Goal: Information Seeking & Learning: Learn about a topic

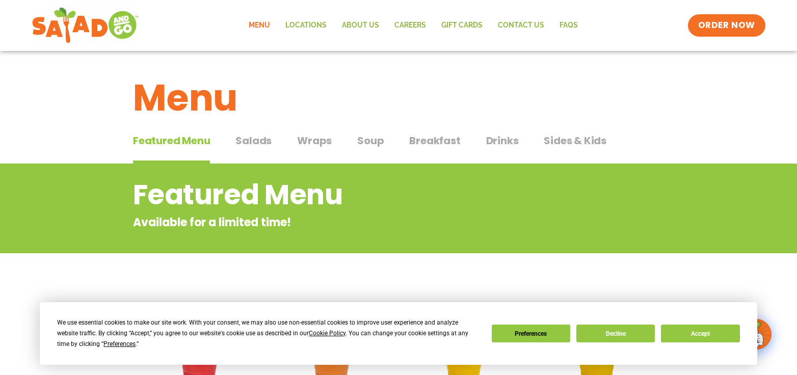
scroll to position [51, 0]
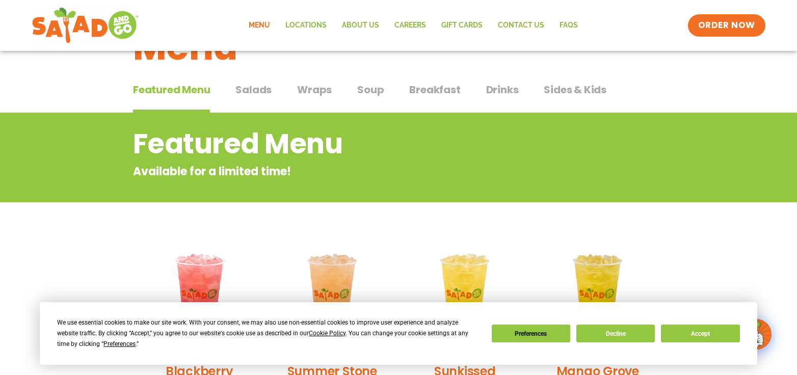
click at [259, 90] on span "Salads" at bounding box center [253, 89] width 36 height 15
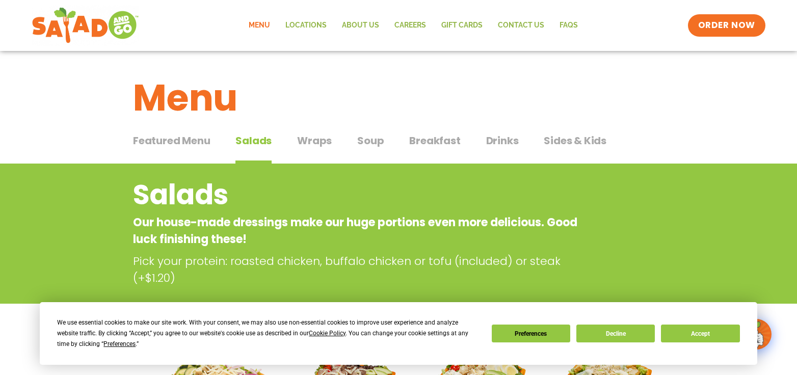
click at [370, 145] on span "Soup" at bounding box center [370, 140] width 26 height 15
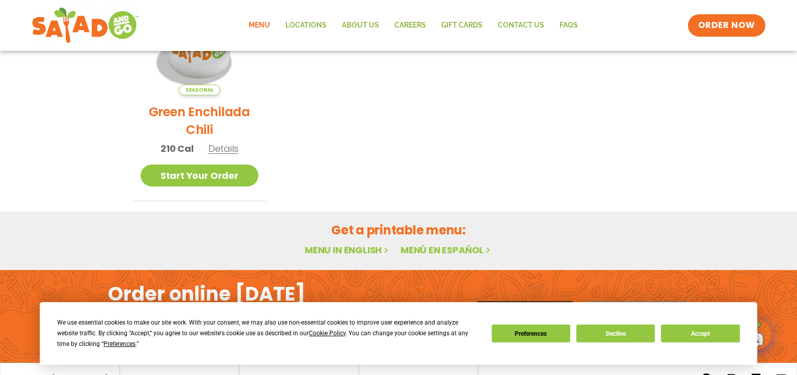
scroll to position [123, 0]
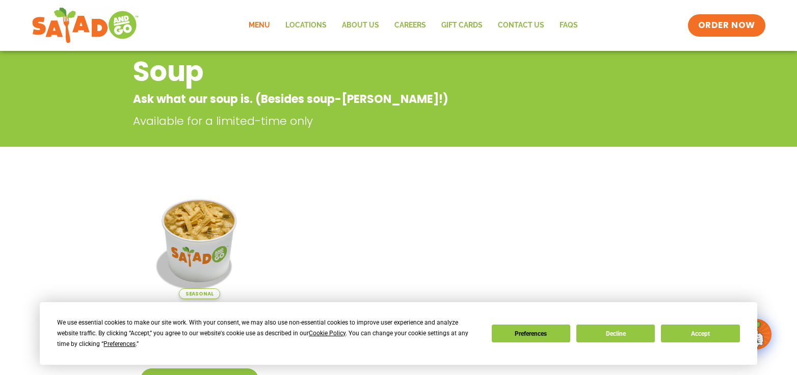
click at [265, 24] on link "Menu" at bounding box center [259, 25] width 37 height 23
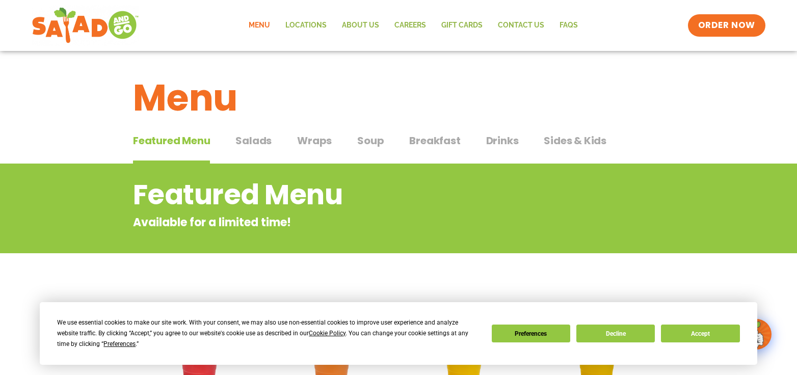
click at [253, 140] on span "Salads" at bounding box center [253, 140] width 36 height 15
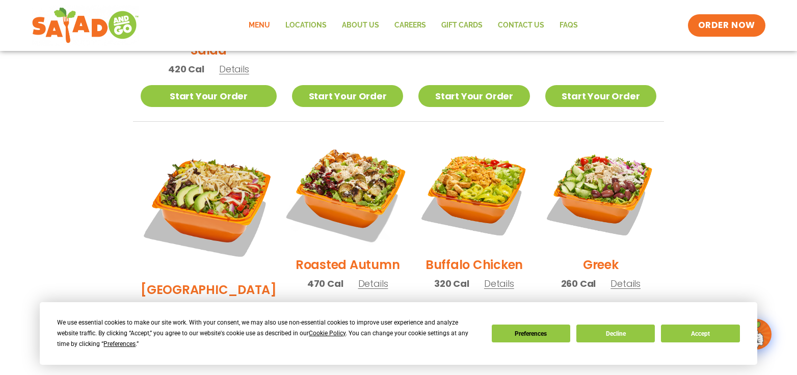
scroll to position [510, 0]
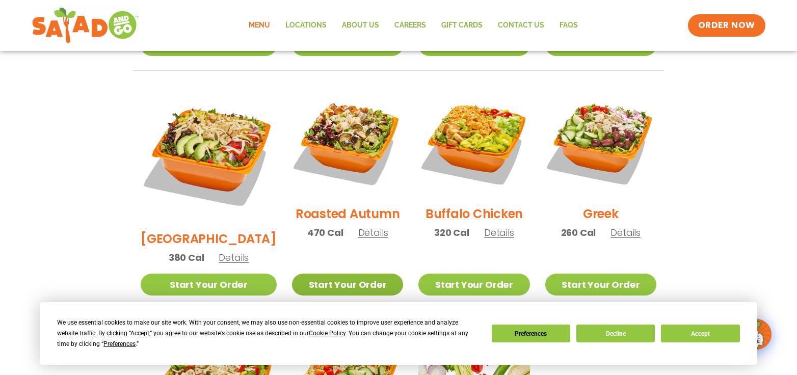
click at [336, 274] on link "Start Your Order" at bounding box center [347, 285] width 111 height 22
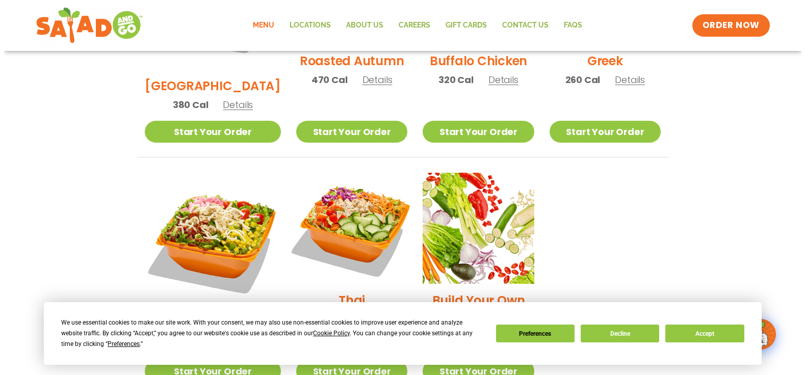
scroll to position [561, 0]
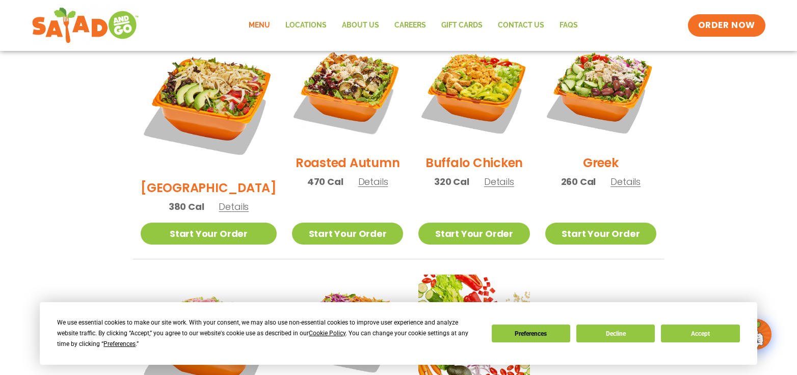
click at [358, 175] on span "Details" at bounding box center [373, 181] width 30 height 13
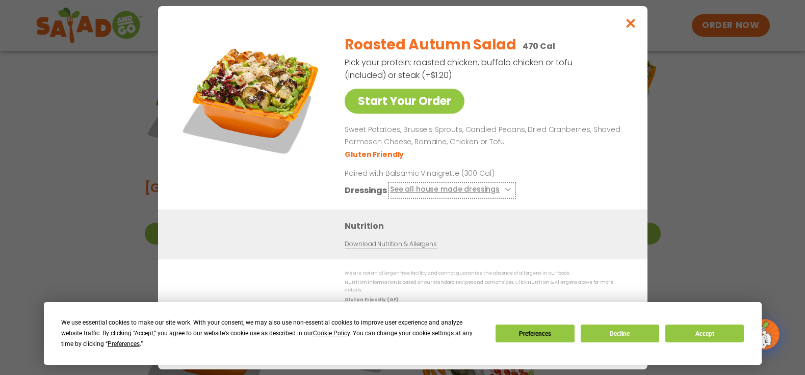
click at [494, 195] on button "See all house made dressings" at bounding box center [451, 189] width 124 height 13
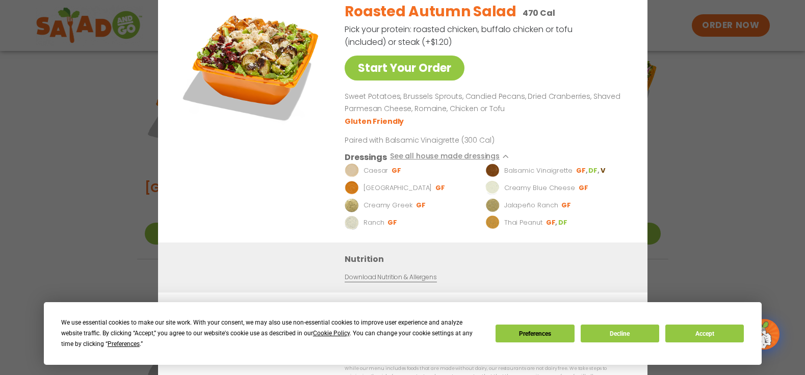
click at [409, 281] on link "Download Nutrition & Allergens" at bounding box center [390, 277] width 92 height 10
